Goal: Transaction & Acquisition: Purchase product/service

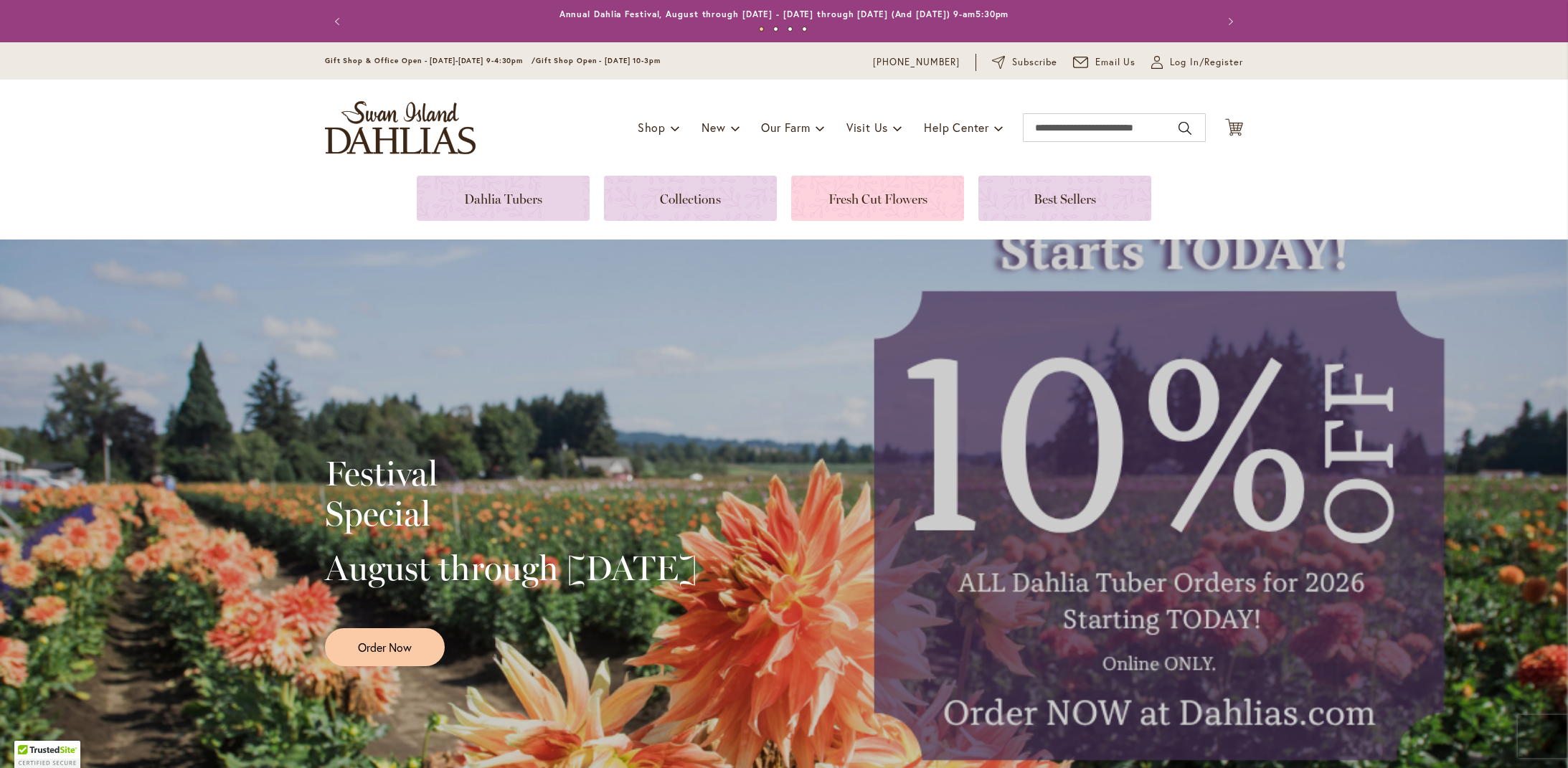
click at [876, 200] on link at bounding box center [878, 198] width 173 height 45
